Goal: Task Accomplishment & Management: Use online tool/utility

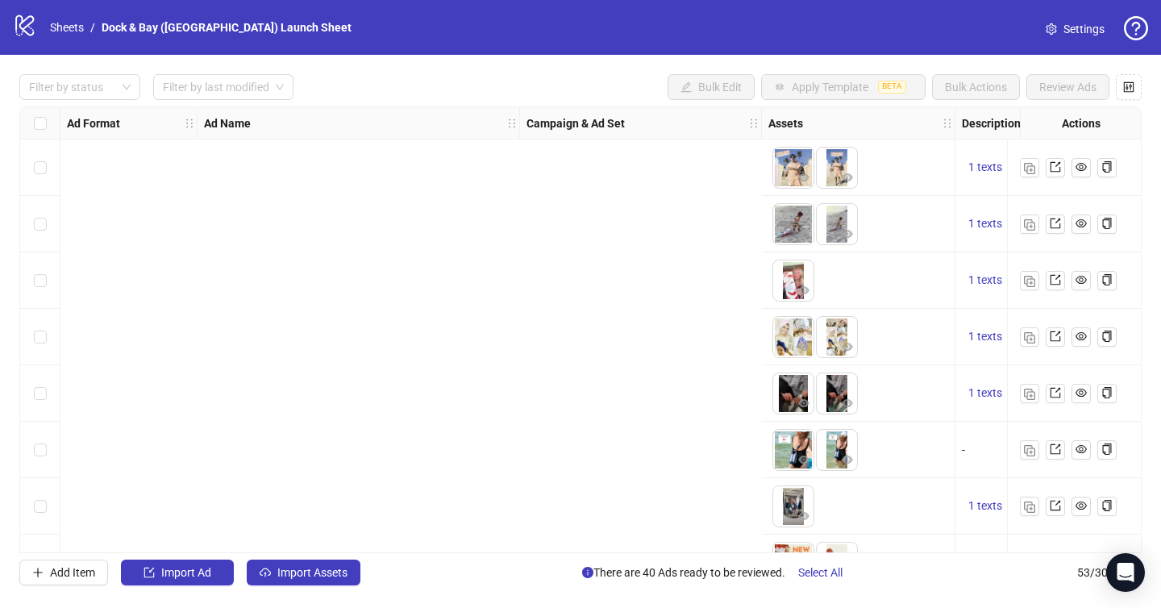
scroll to position [90, 1028]
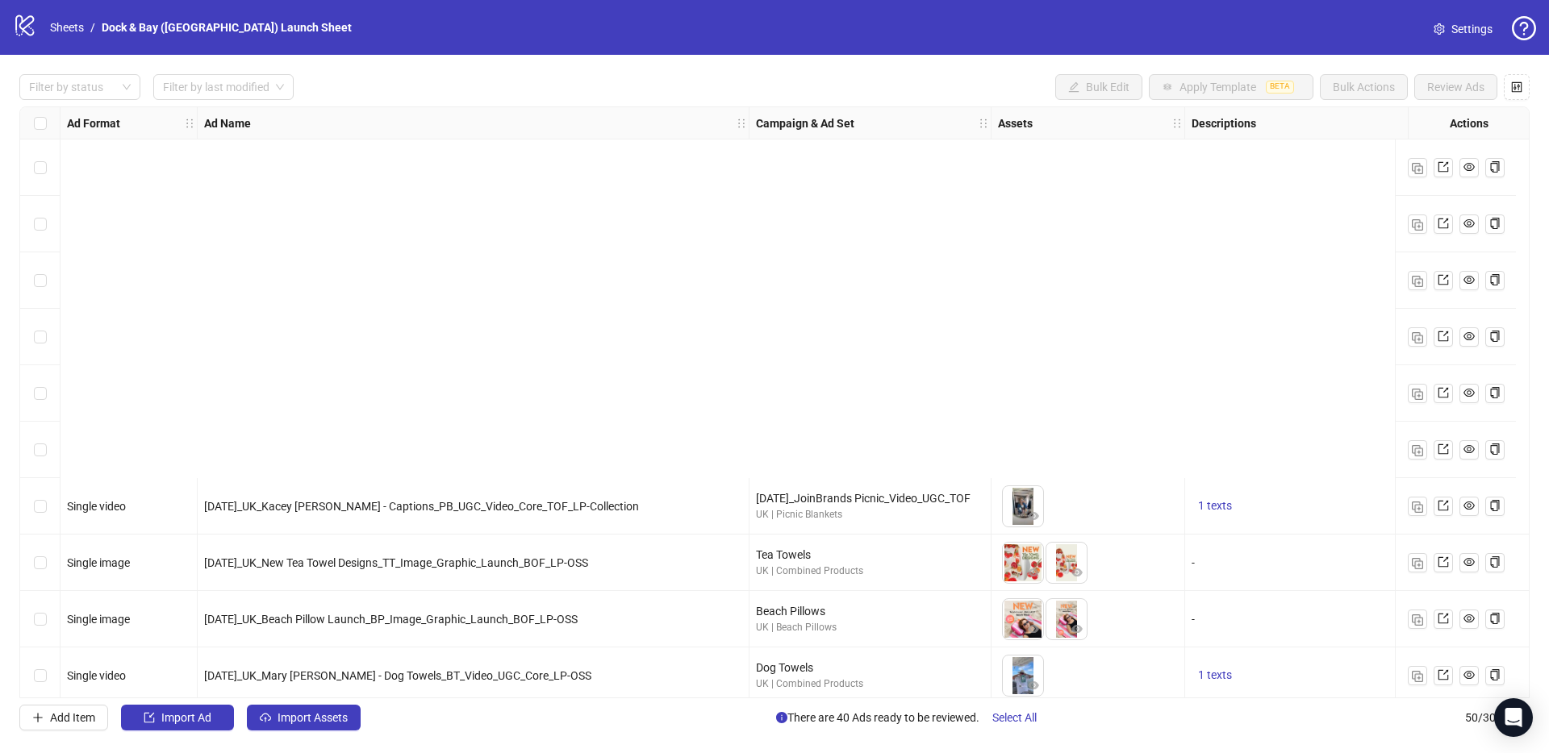
scroll to position [436, 0]
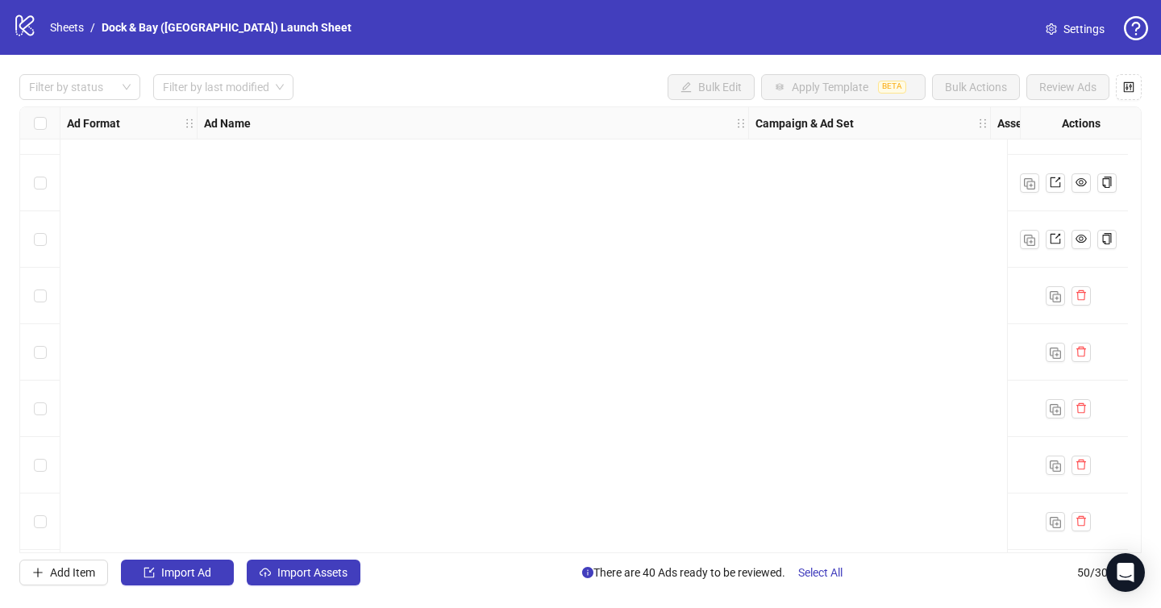
scroll to position [2416, 0]
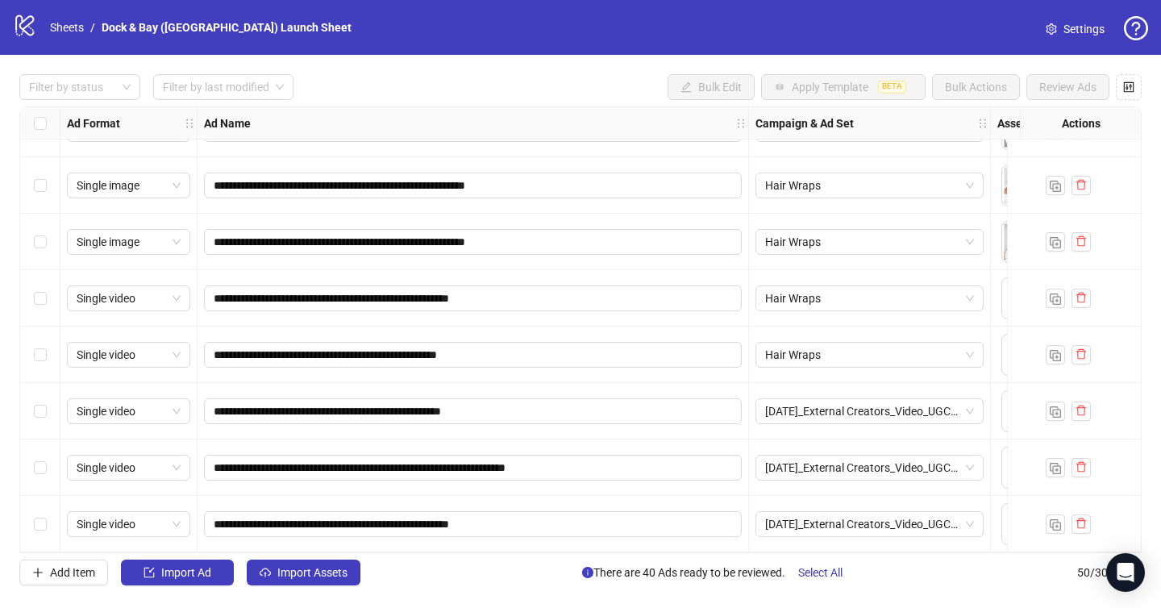
click at [48, 406] on div "Select row 48" at bounding box center [40, 411] width 40 height 56
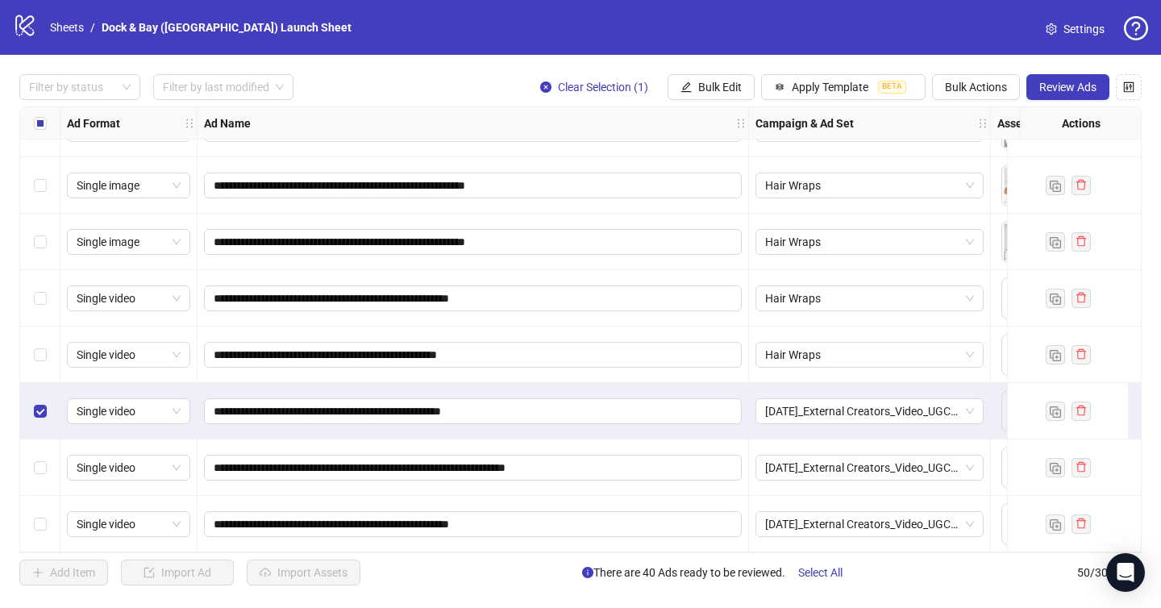
click at [38, 444] on div "Select row 49" at bounding box center [40, 468] width 40 height 56
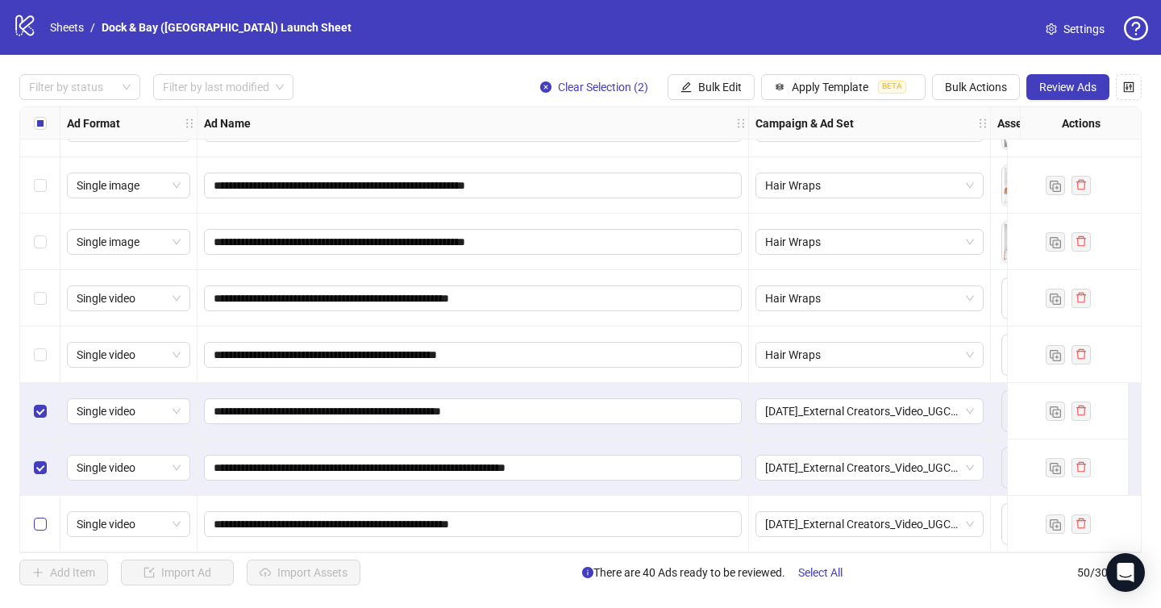
click at [38, 515] on label "Select row 50" at bounding box center [40, 524] width 13 height 18
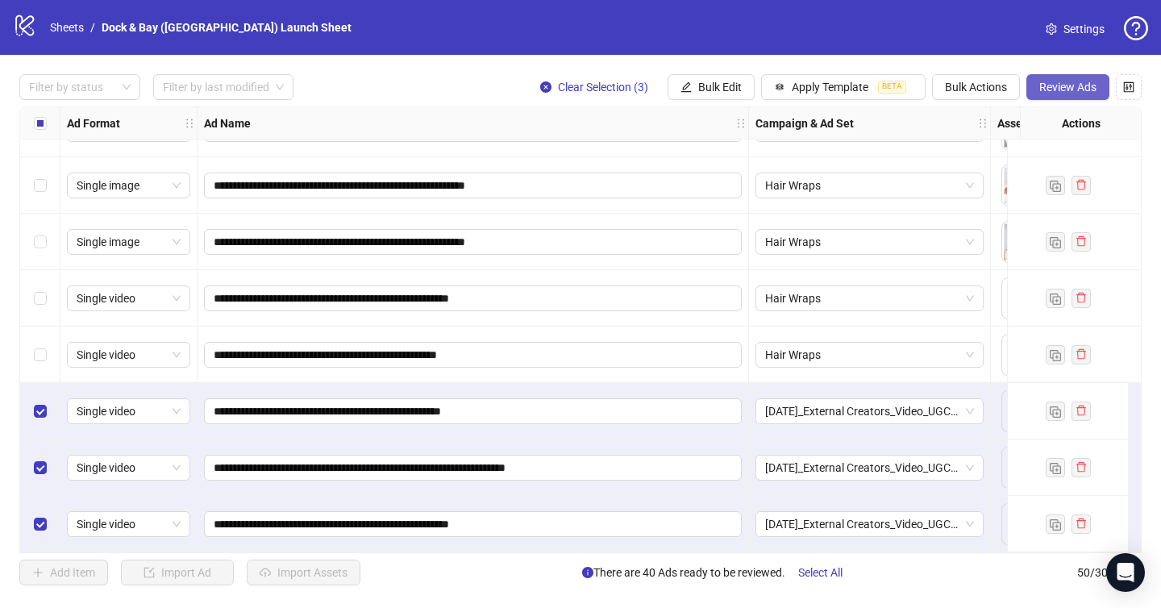
click at [1081, 93] on span "Review Ads" at bounding box center [1068, 87] width 57 height 13
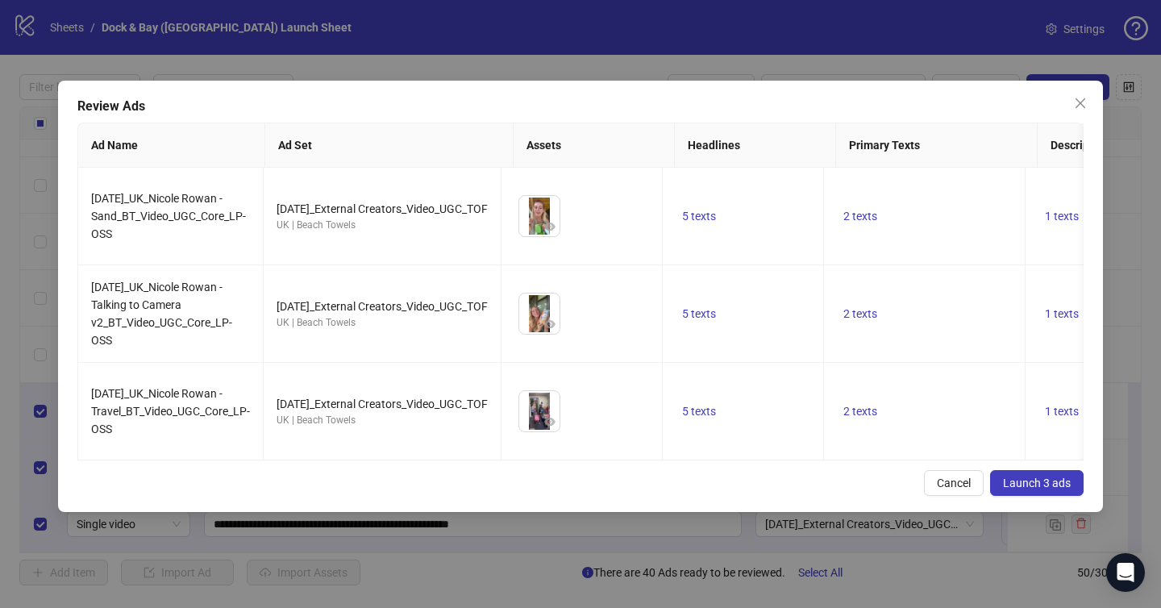
click at [1049, 487] on span "Launch 3 ads" at bounding box center [1037, 483] width 68 height 13
